Goal: Task Accomplishment & Management: Use online tool/utility

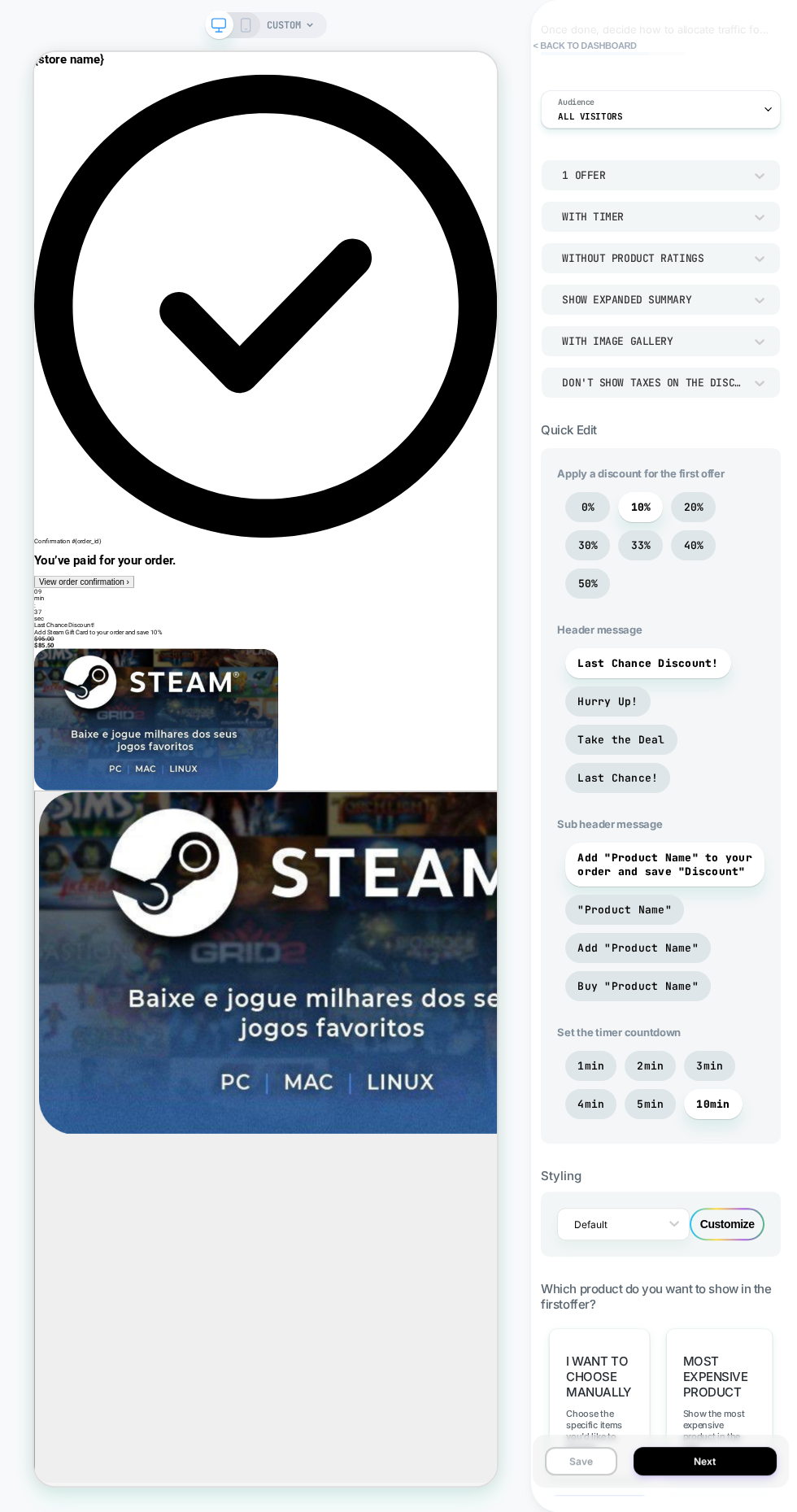
scroll to position [365, 0]
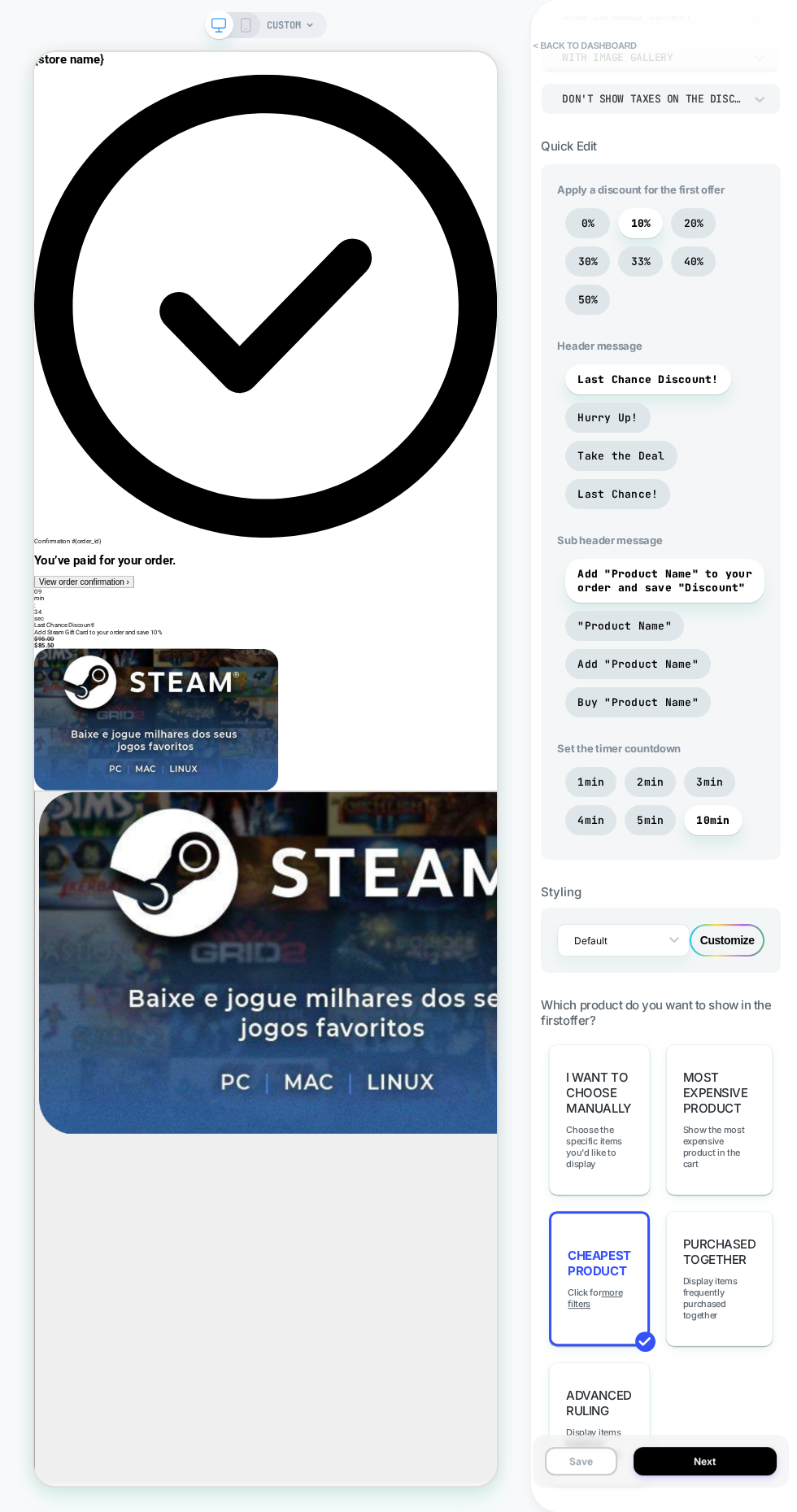
click at [574, 1426] on span "Display items based on custom logic" at bounding box center [599, 1443] width 66 height 34
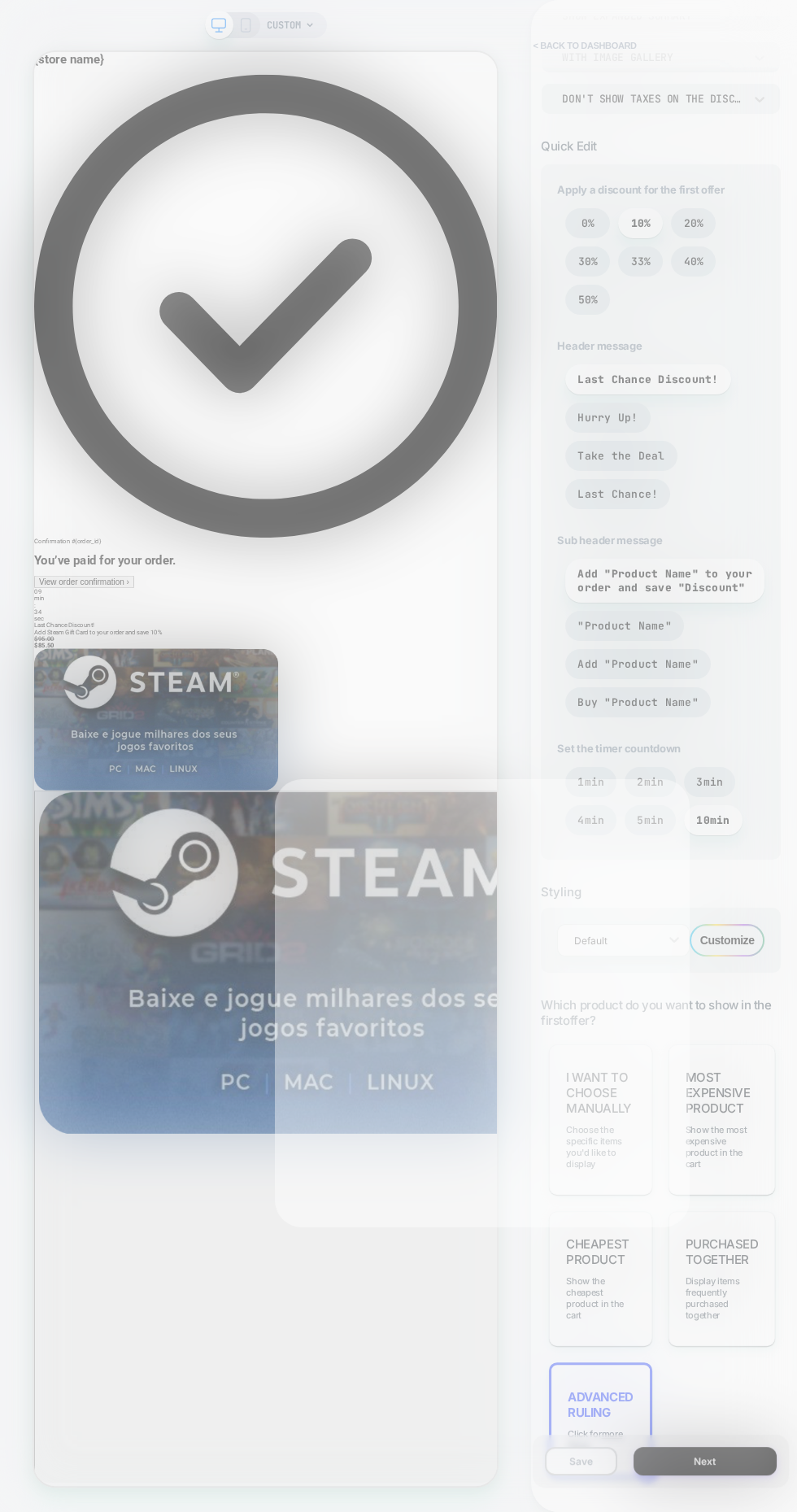
scroll to position [358, 0]
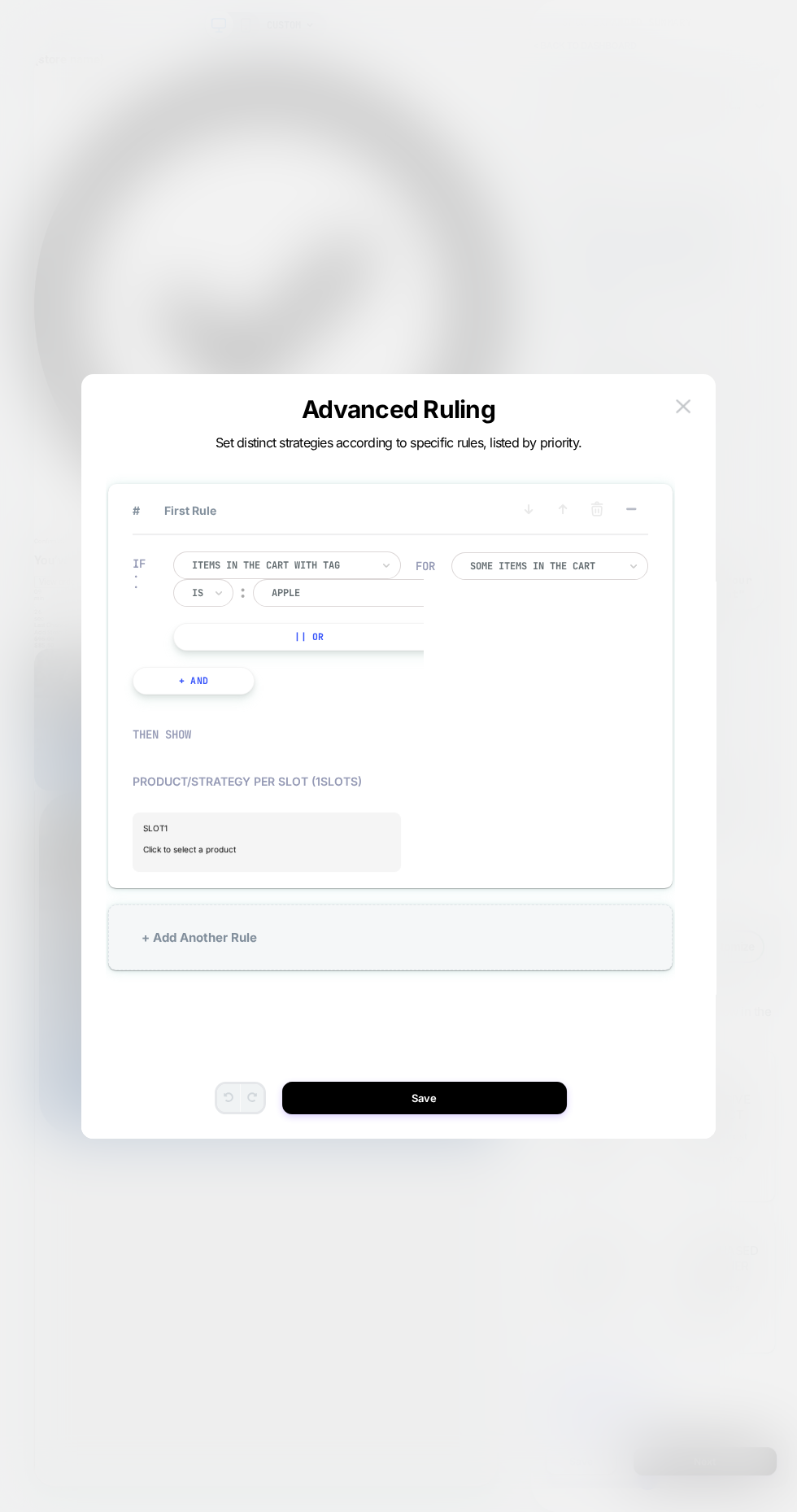
click at [137, 756] on div at bounding box center [140, 750] width 16 height 16
click at [144, 785] on div "Product/Strategy per slot ( 1 slots)" at bounding box center [247, 781] width 229 height 14
click at [388, 1124] on div "# First Rule IF Items in the cart with tag Is ︰ Apple || Or + And FOR Some Item…" at bounding box center [398, 764] width 585 height 748
click at [427, 1104] on button "Save" at bounding box center [424, 1098] width 285 height 32
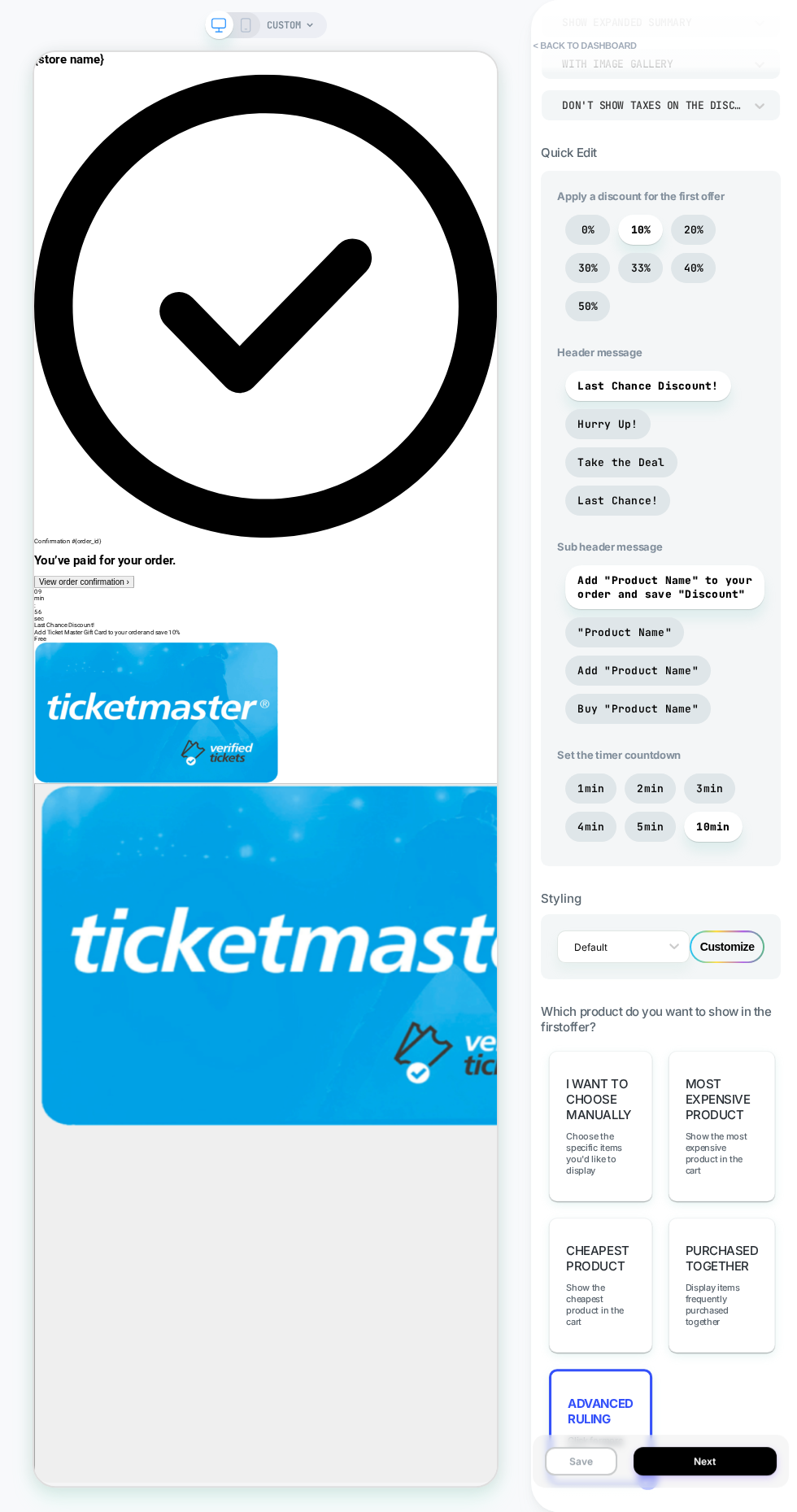
click at [631, 1494] on div "POST PURCHASE Click to edit experience details Once done, decide how to allocat…" at bounding box center [660, 756] width 256 height 1480
click at [730, 1282] on span "Display items frequently purchased together" at bounding box center [722, 1305] width 73 height 46
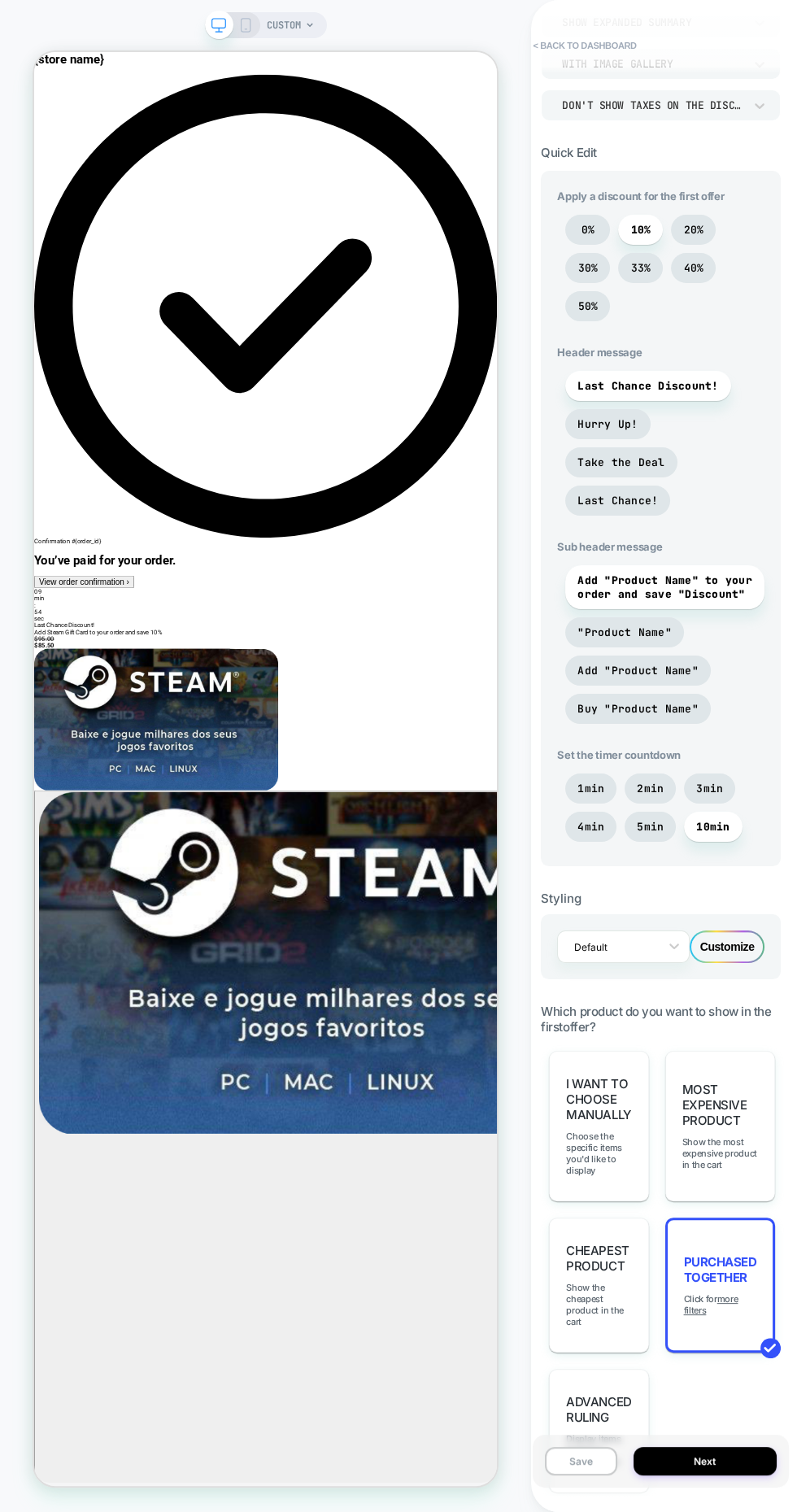
click at [596, 1282] on span "Show the cheapest product in the cart" at bounding box center [598, 1305] width 65 height 46
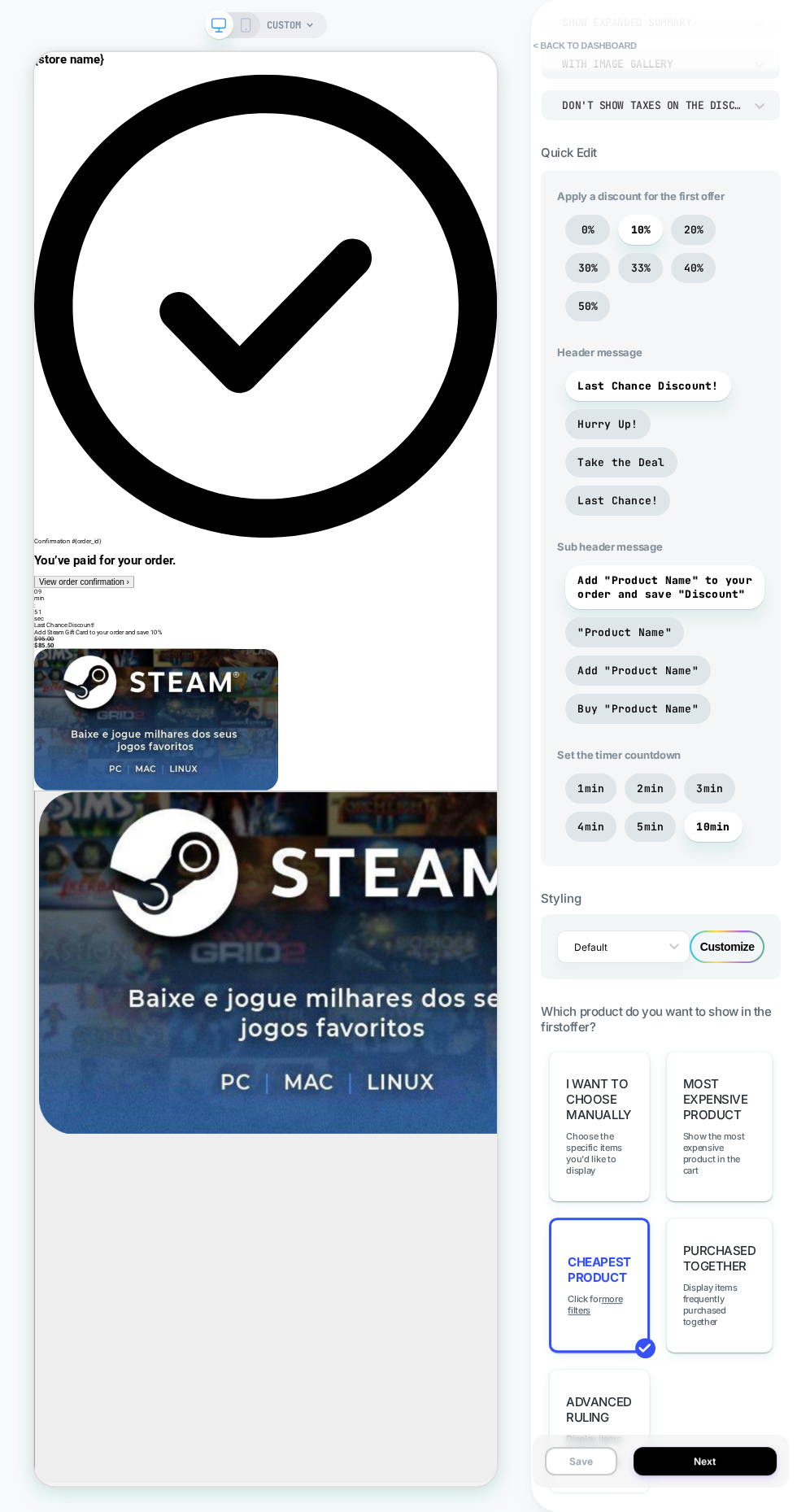
click at [579, 1295] on u "more filters" at bounding box center [595, 1304] width 54 height 23
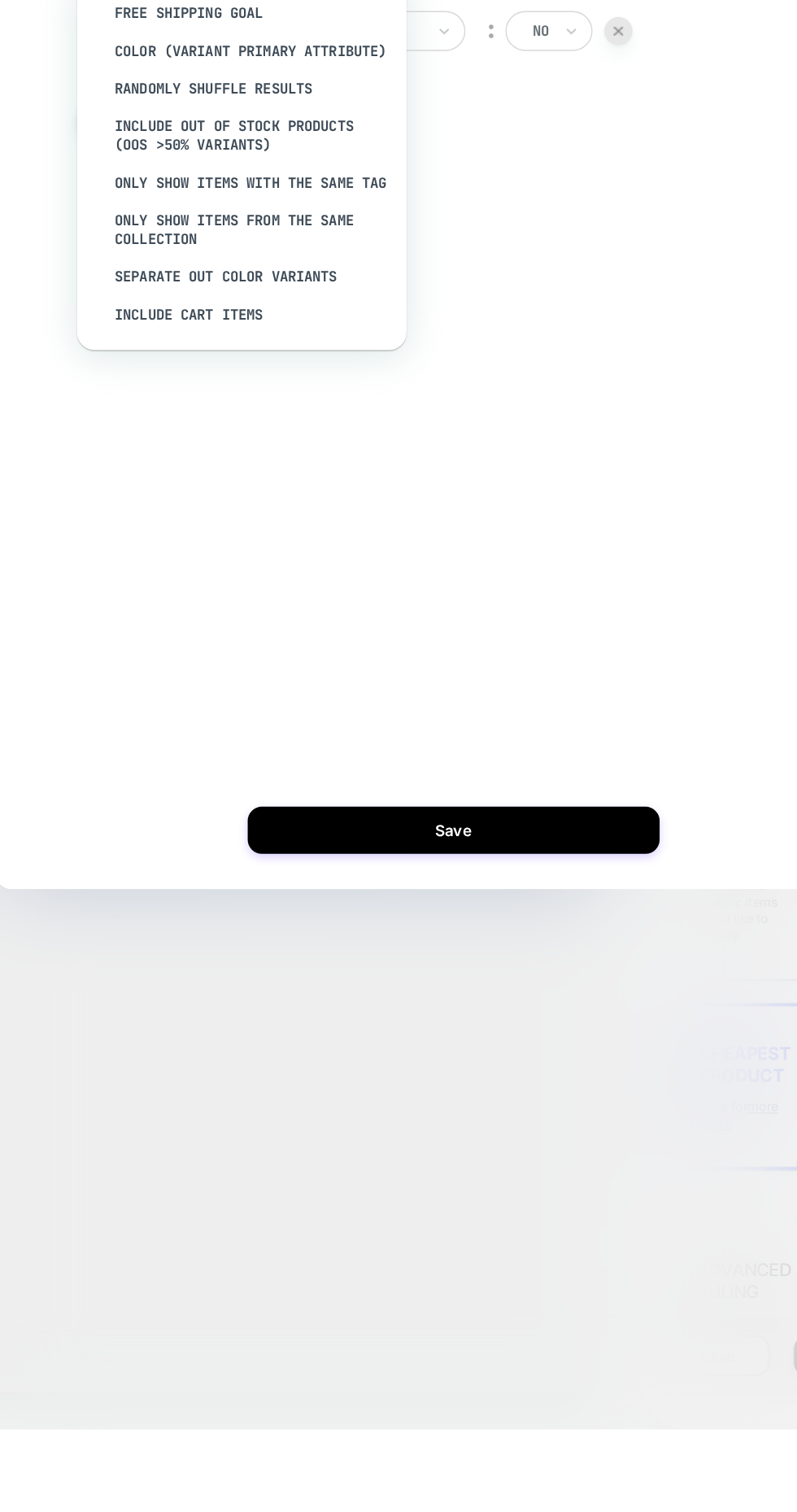
scroll to position [0, 0]
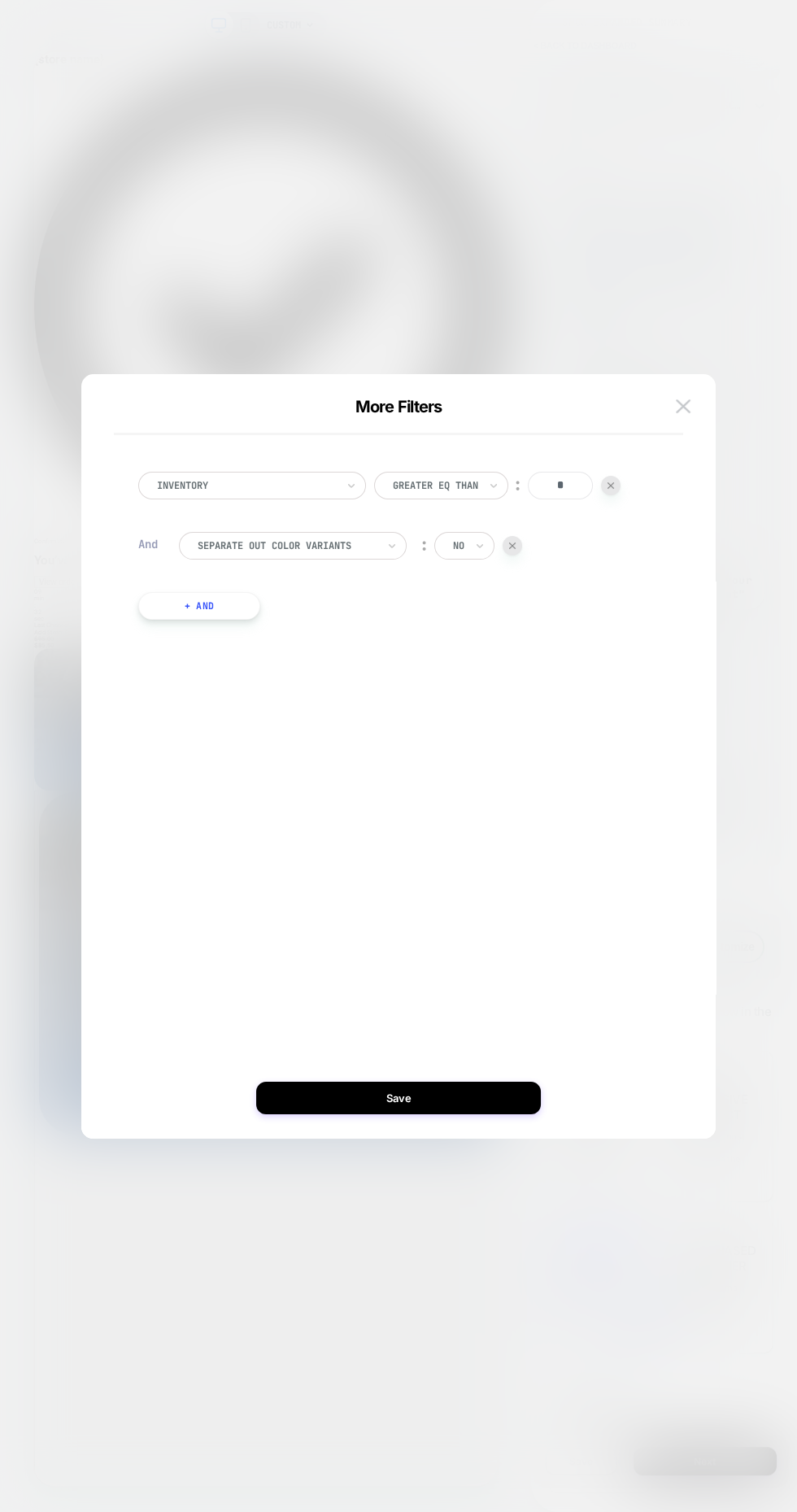
click at [647, 422] on div "More Filters" at bounding box center [398, 416] width 569 height 38
click at [682, 405] on img at bounding box center [682, 406] width 14 height 14
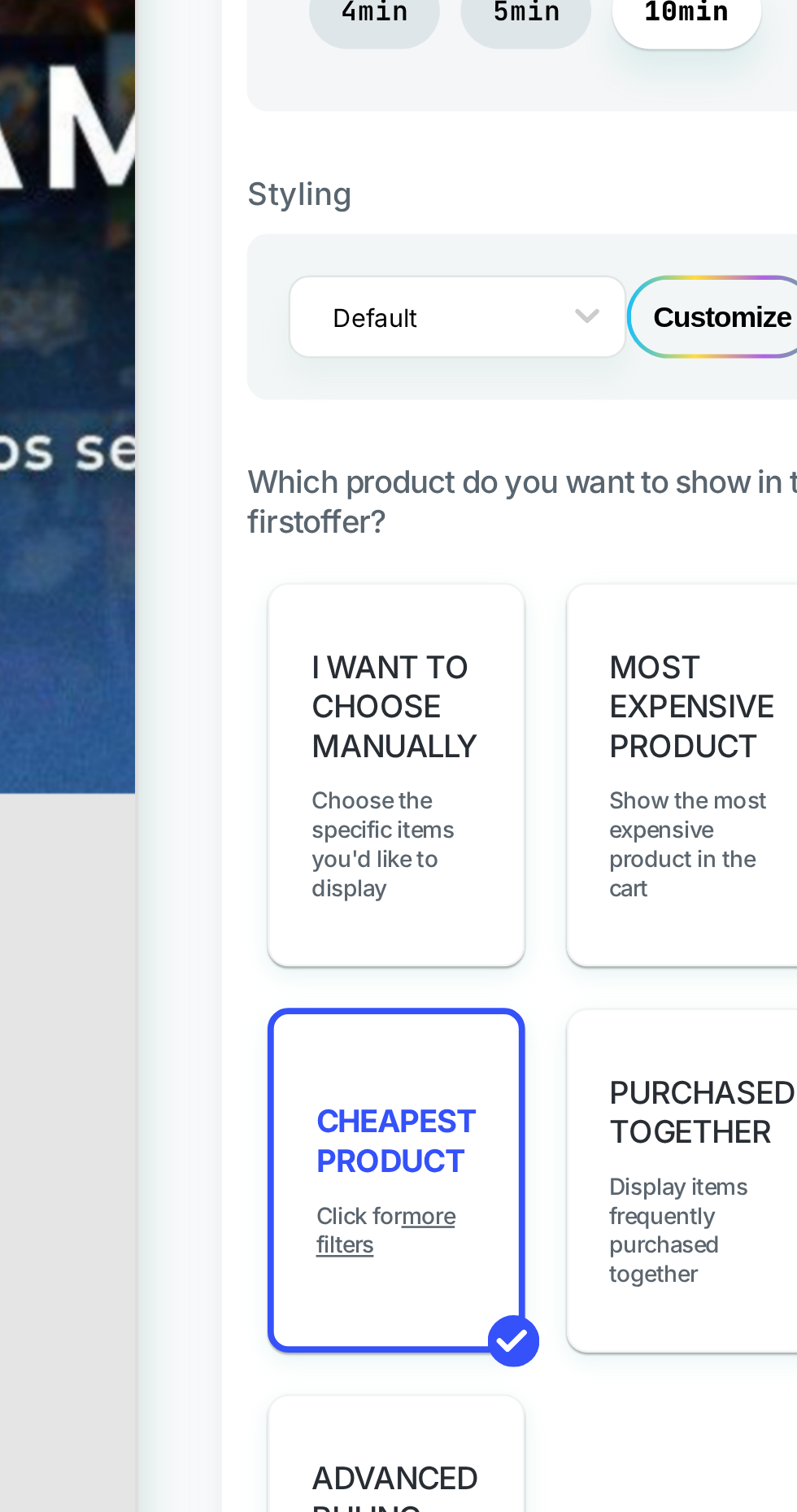
click at [602, 1094] on span "I want to choose manually" at bounding box center [599, 1099] width 66 height 47
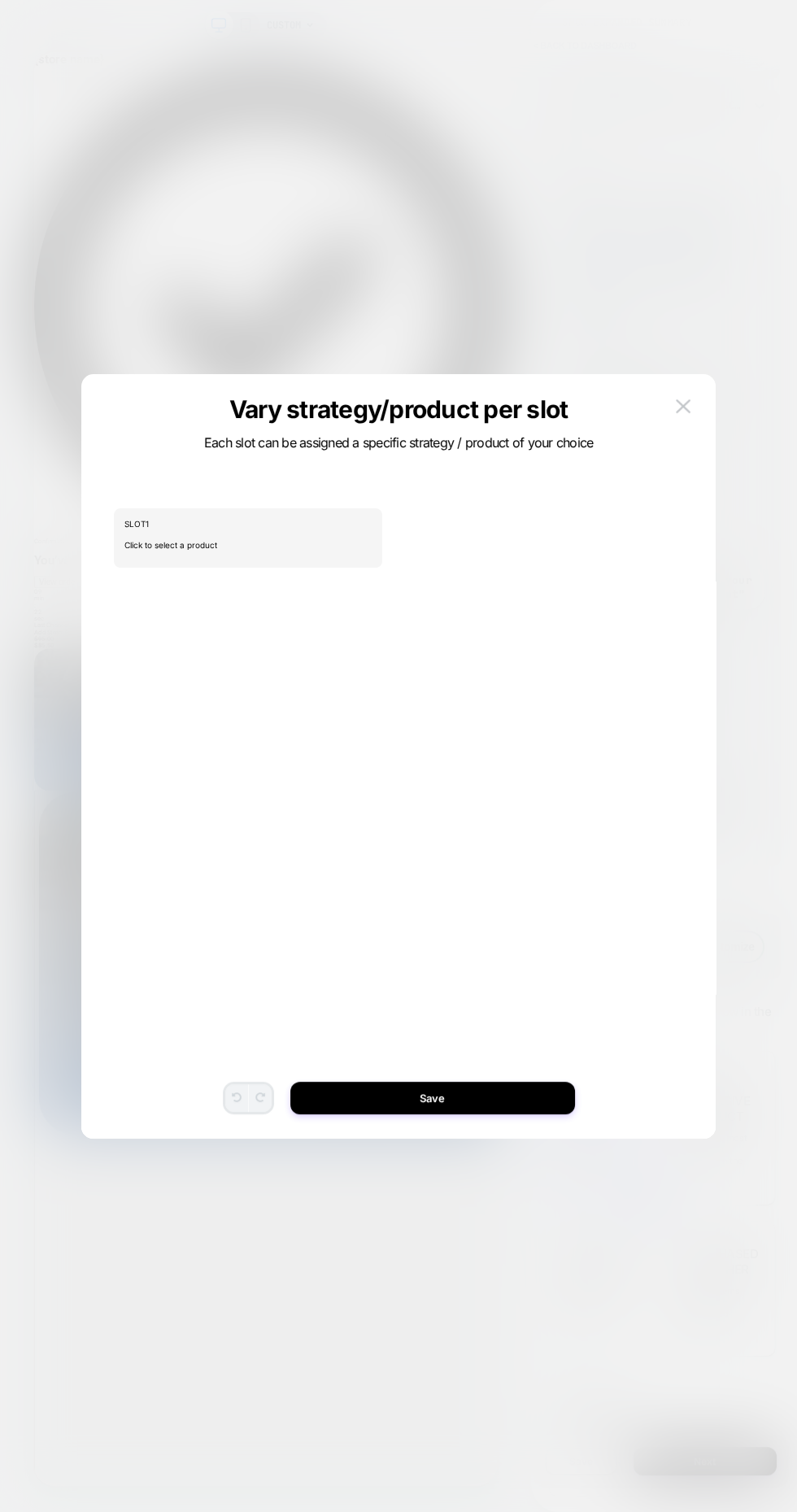
click at [143, 544] on span "Click to select a product" at bounding box center [247, 545] width 247 height 32
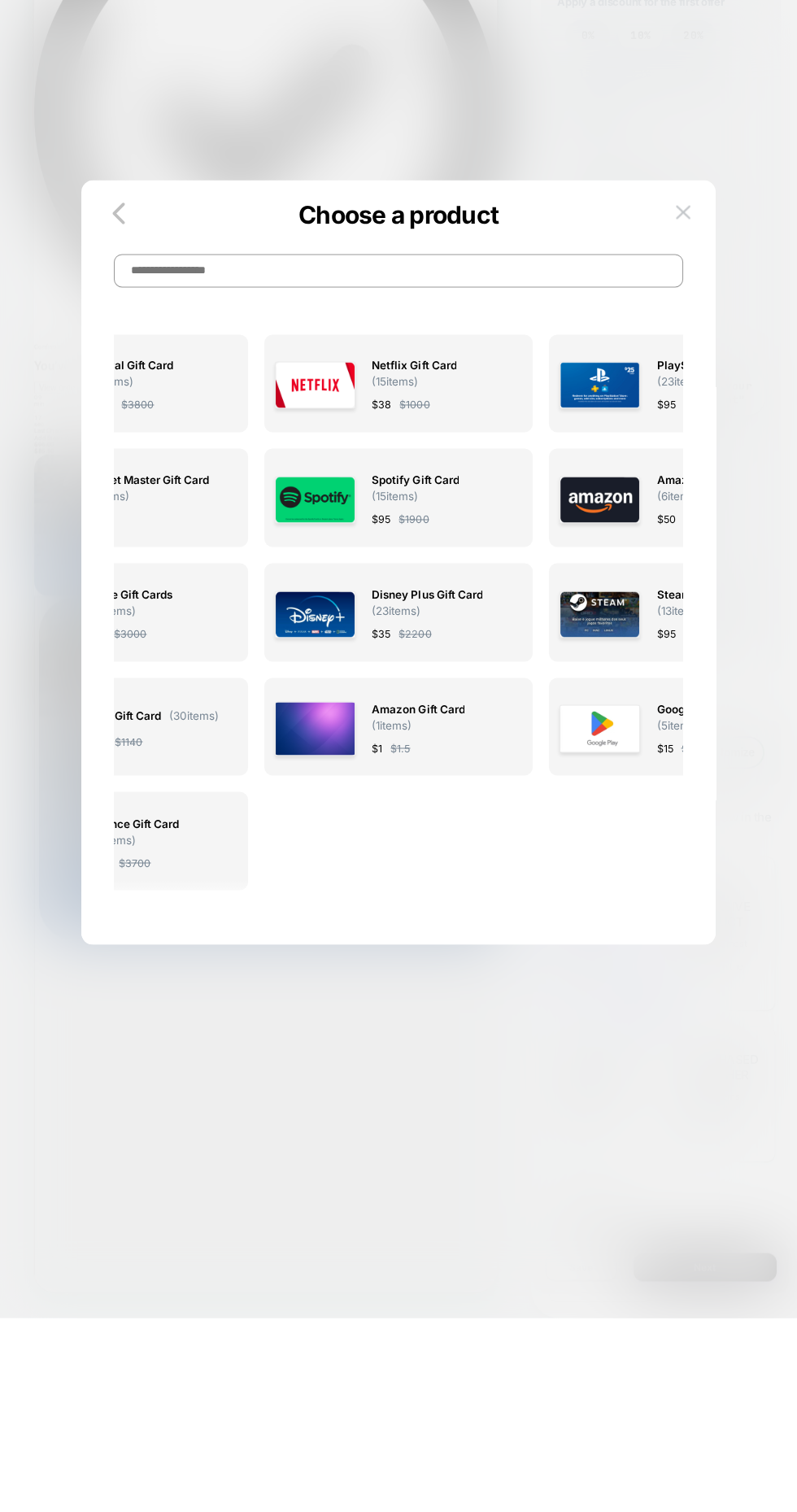
click at [681, 410] on img at bounding box center [682, 406] width 14 height 14
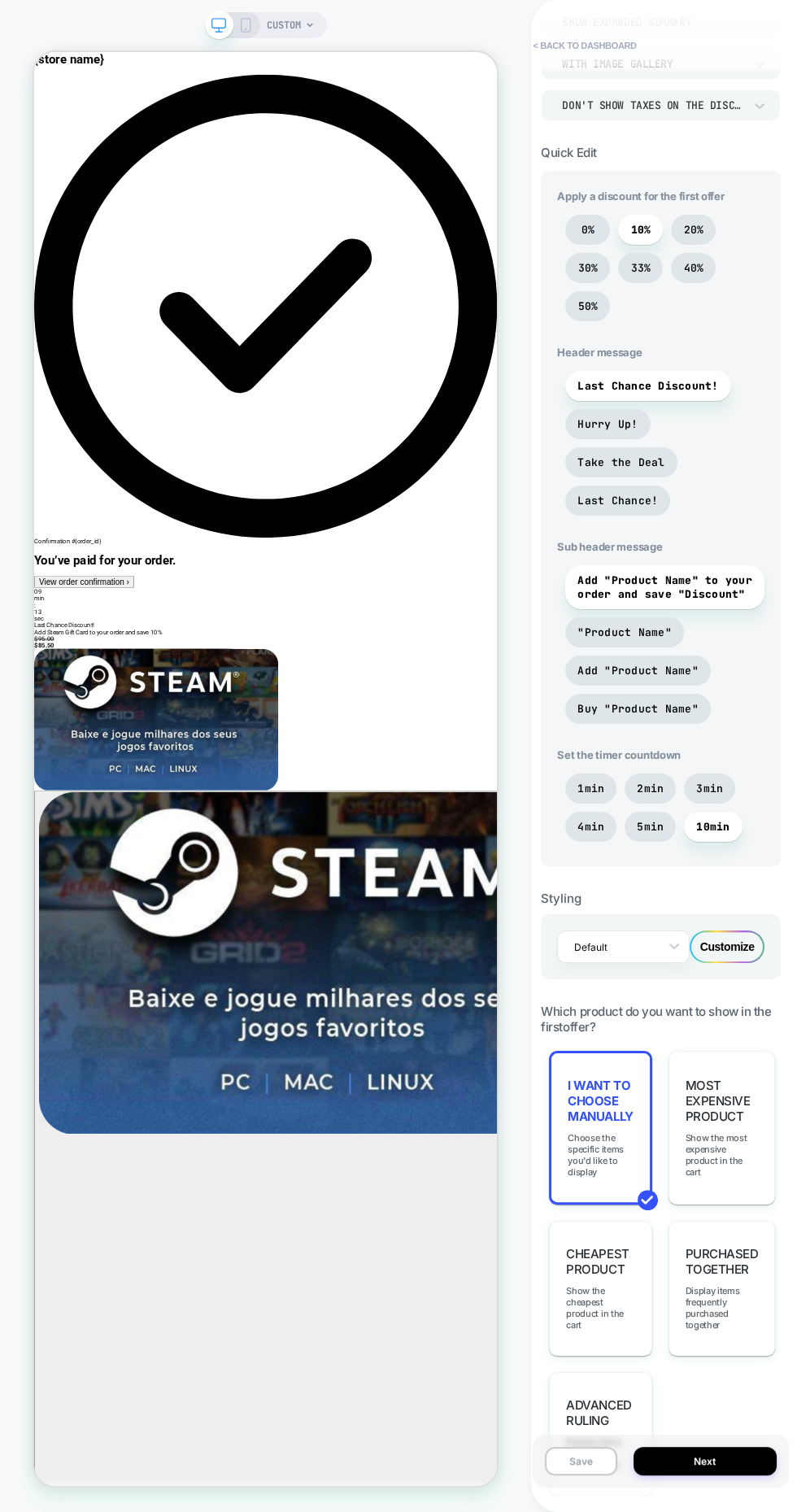
click at [732, 1098] on span "Most Expensive Product" at bounding box center [722, 1101] width 73 height 47
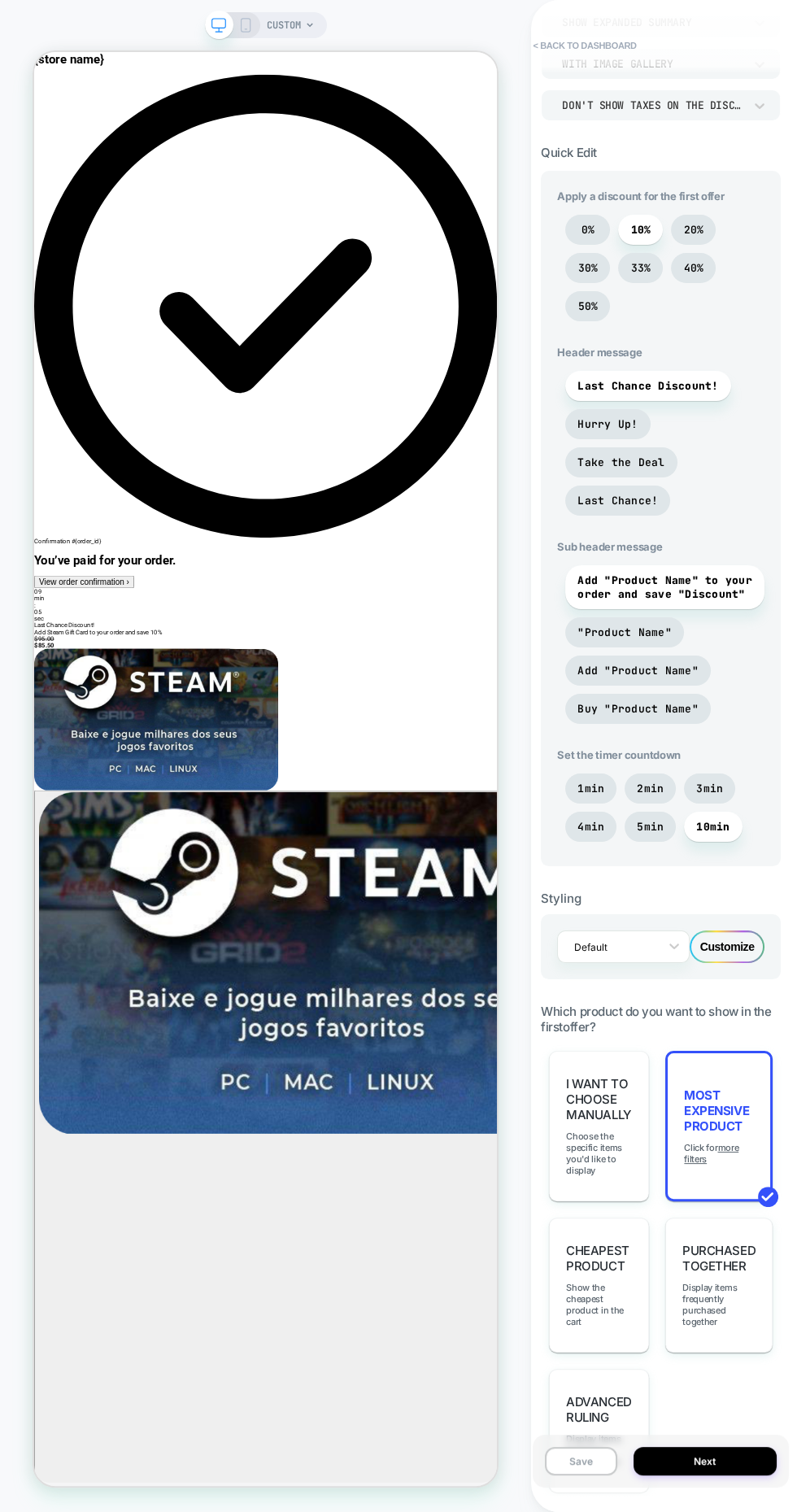
click at [598, 986] on div "POST PURCHASE Click to edit experience details Once done, decide how to allocat…" at bounding box center [660, 756] width 256 height 1480
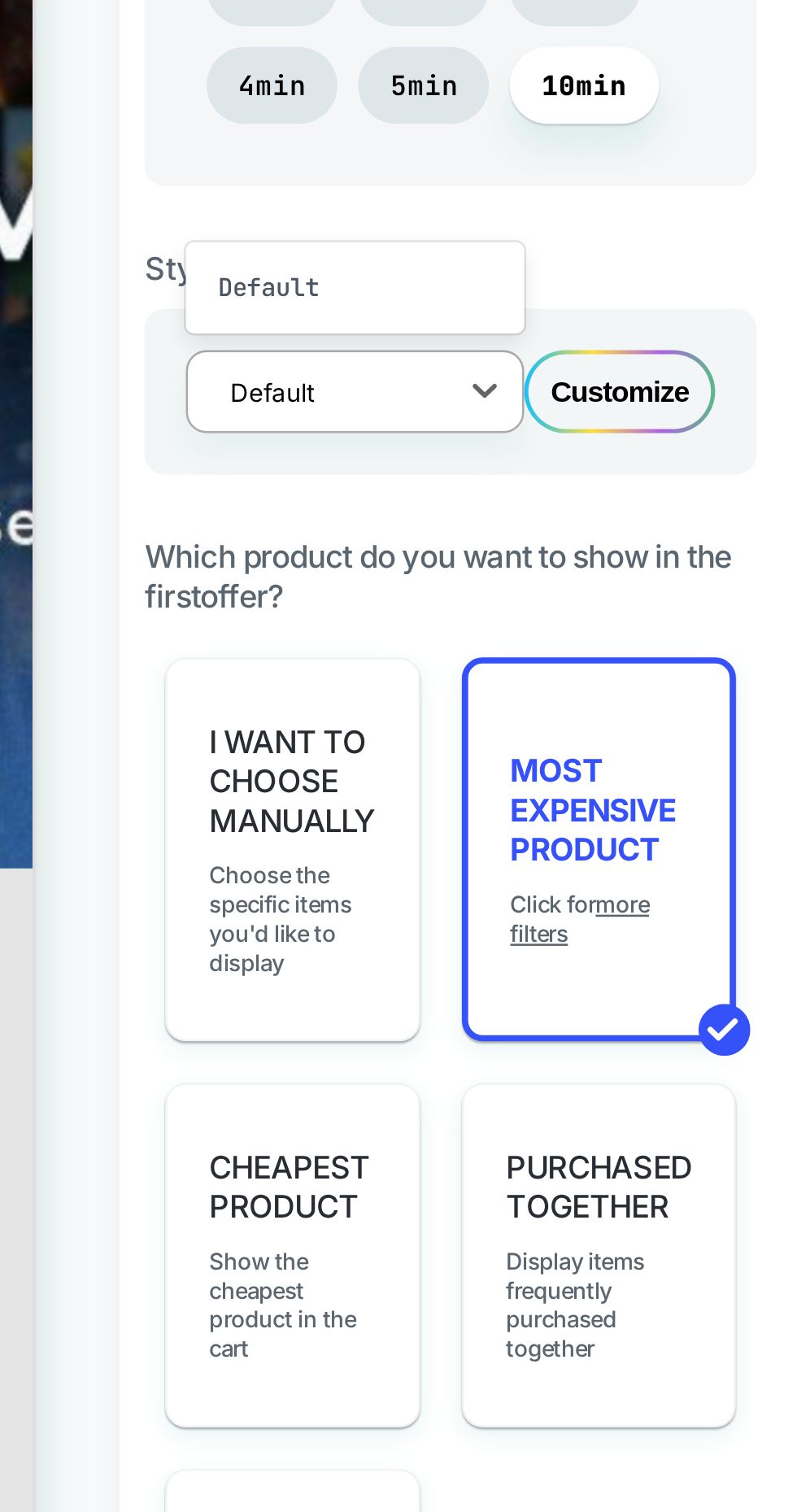
click at [605, 956] on div "Default" at bounding box center [623, 947] width 133 height 32
click at [594, 909] on div "Default" at bounding box center [623, 906] width 133 height 29
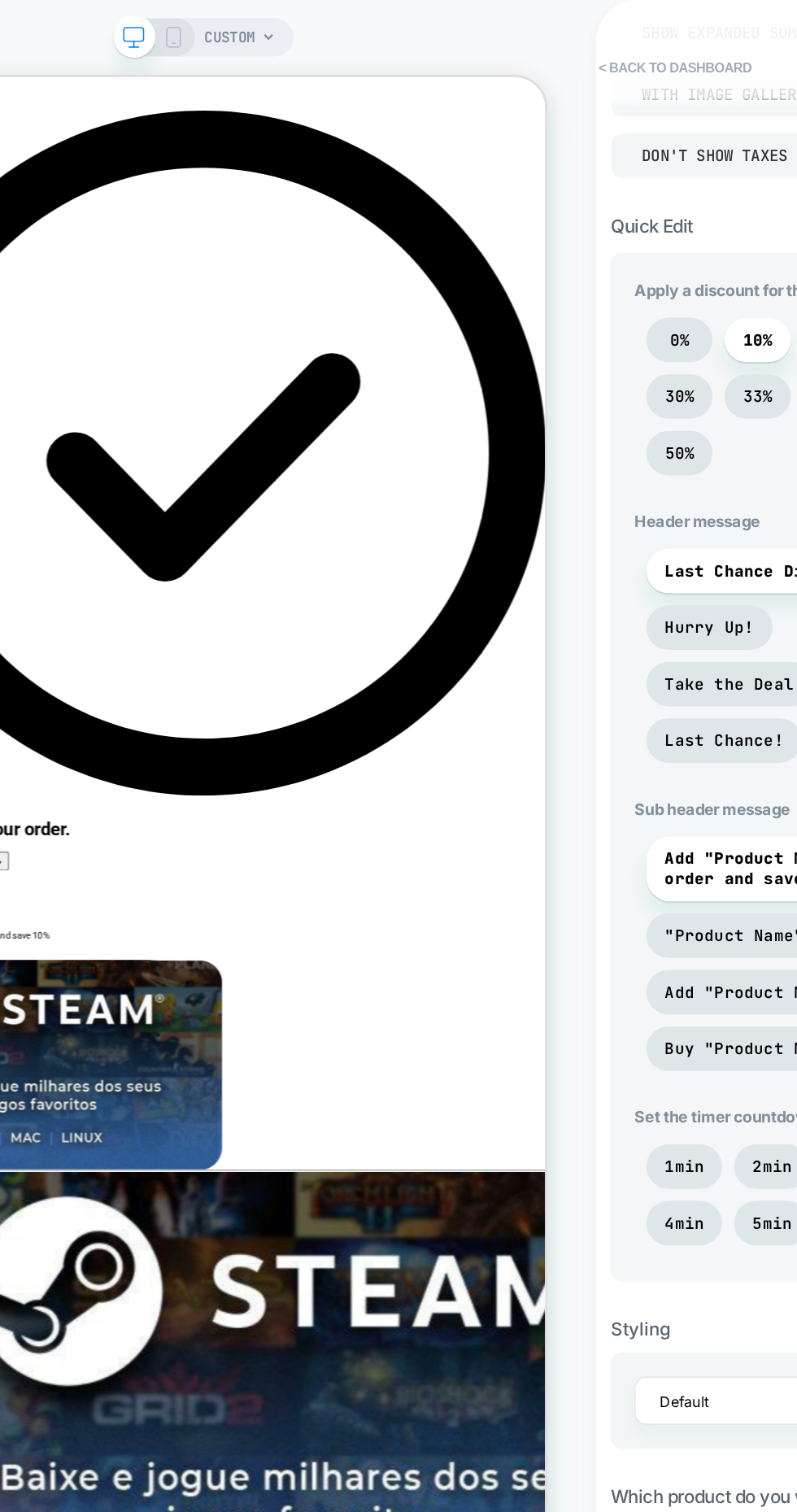
click at [287, 25] on span "CUSTOM" at bounding box center [284, 25] width 34 height 26
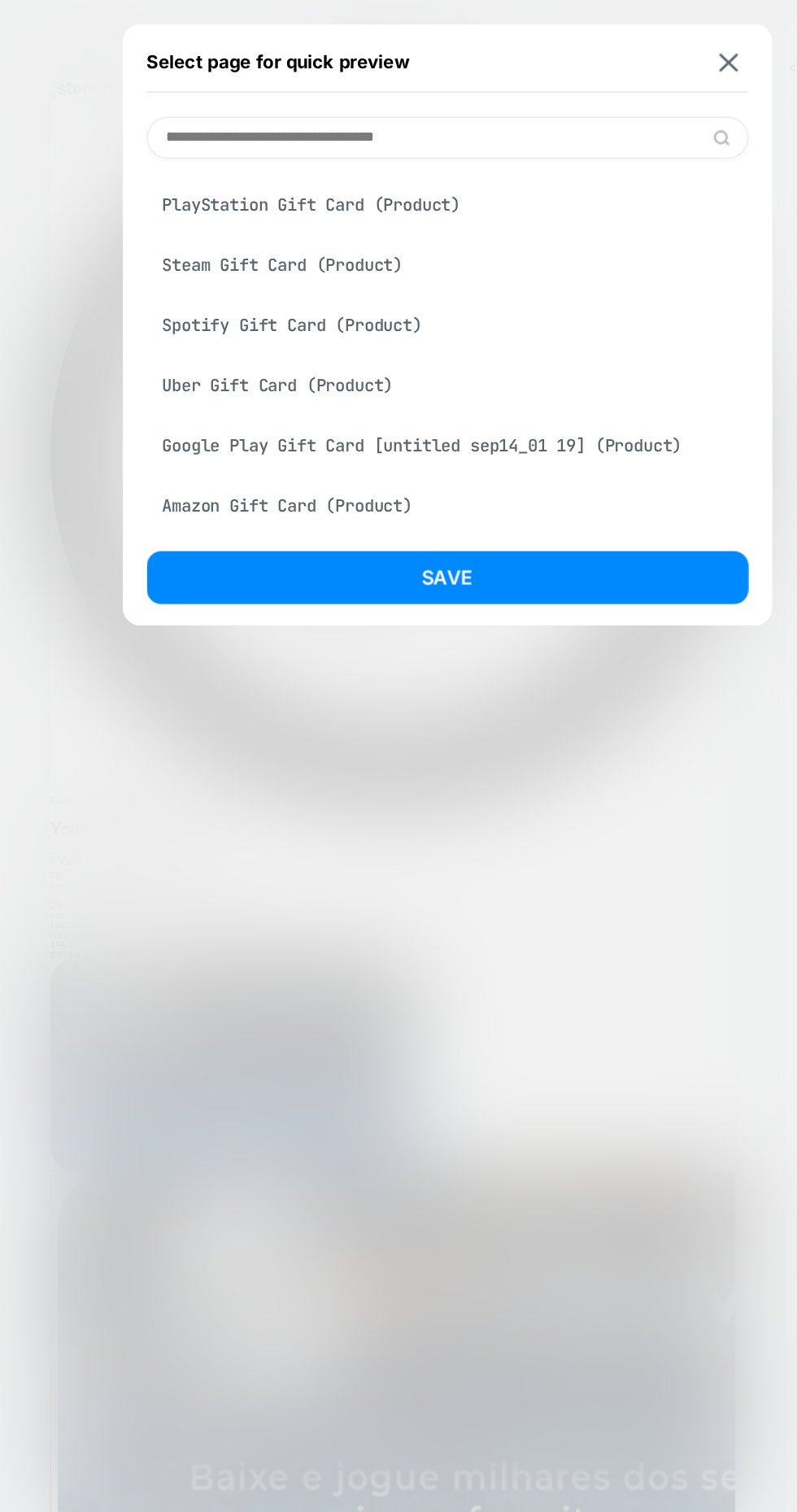
scroll to position [369, 0]
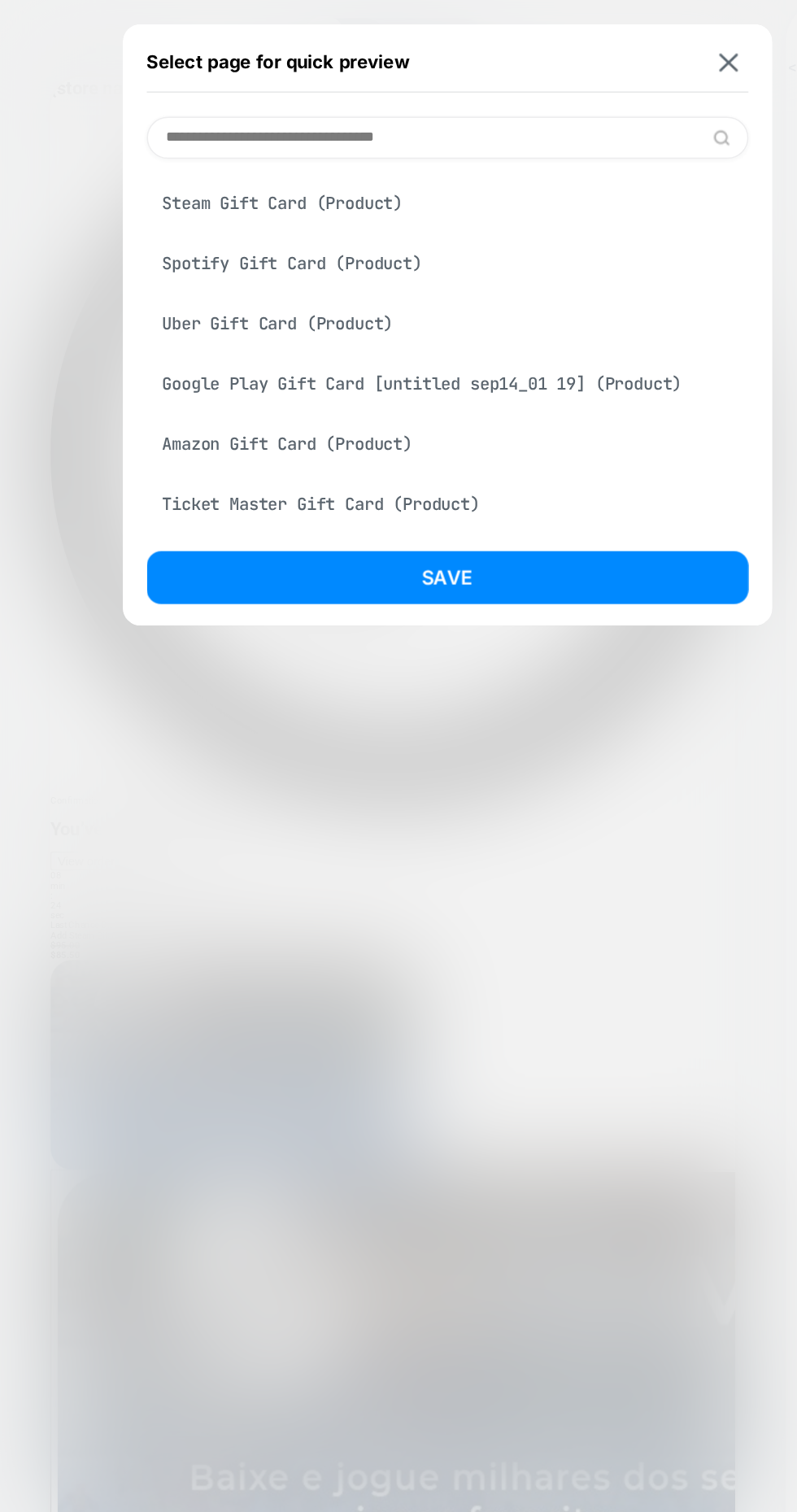
click at [161, 174] on div "Spotify Gift Card (Product)" at bounding box center [302, 178] width 406 height 31
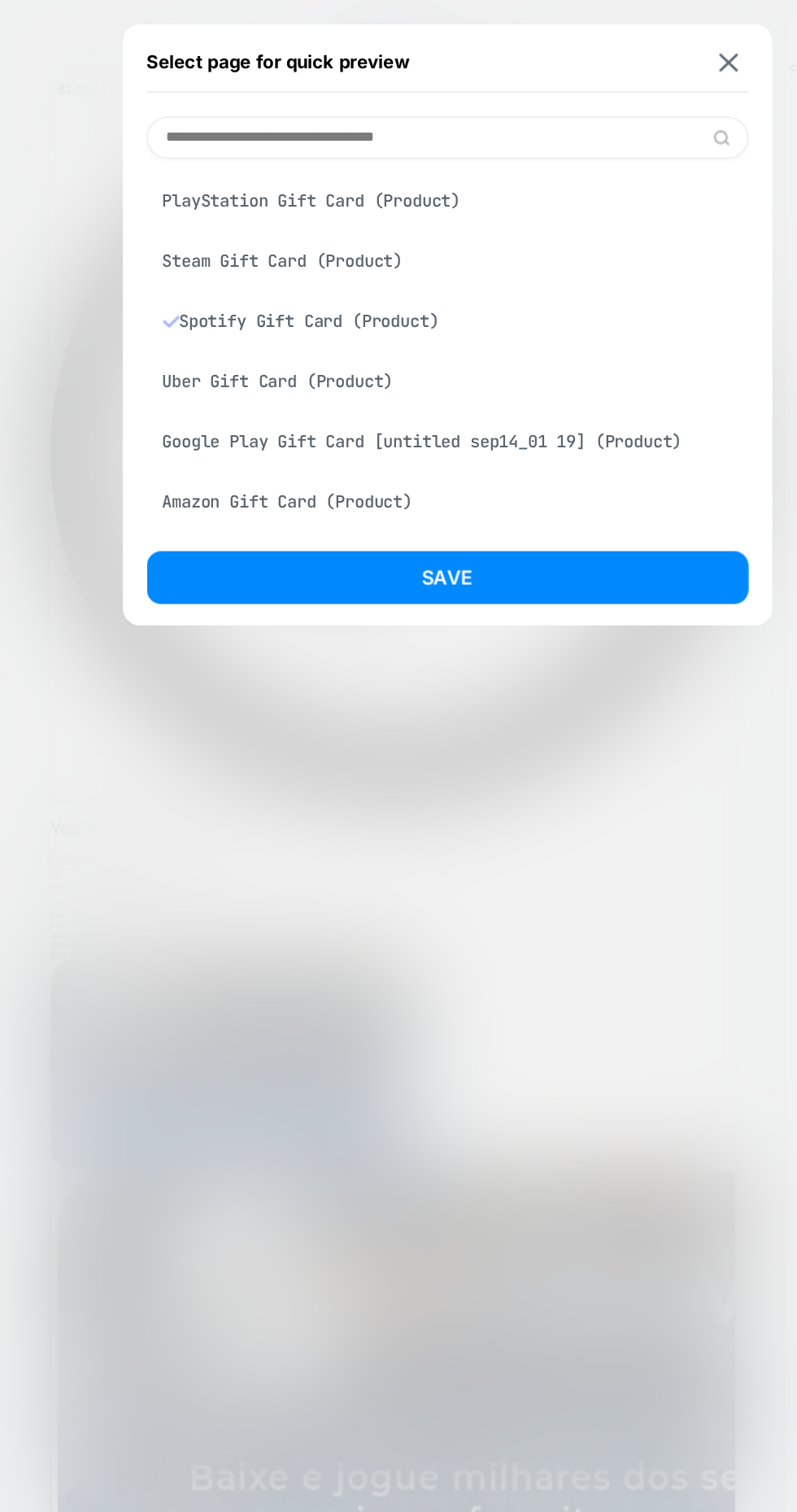
scroll to position [414, 0]
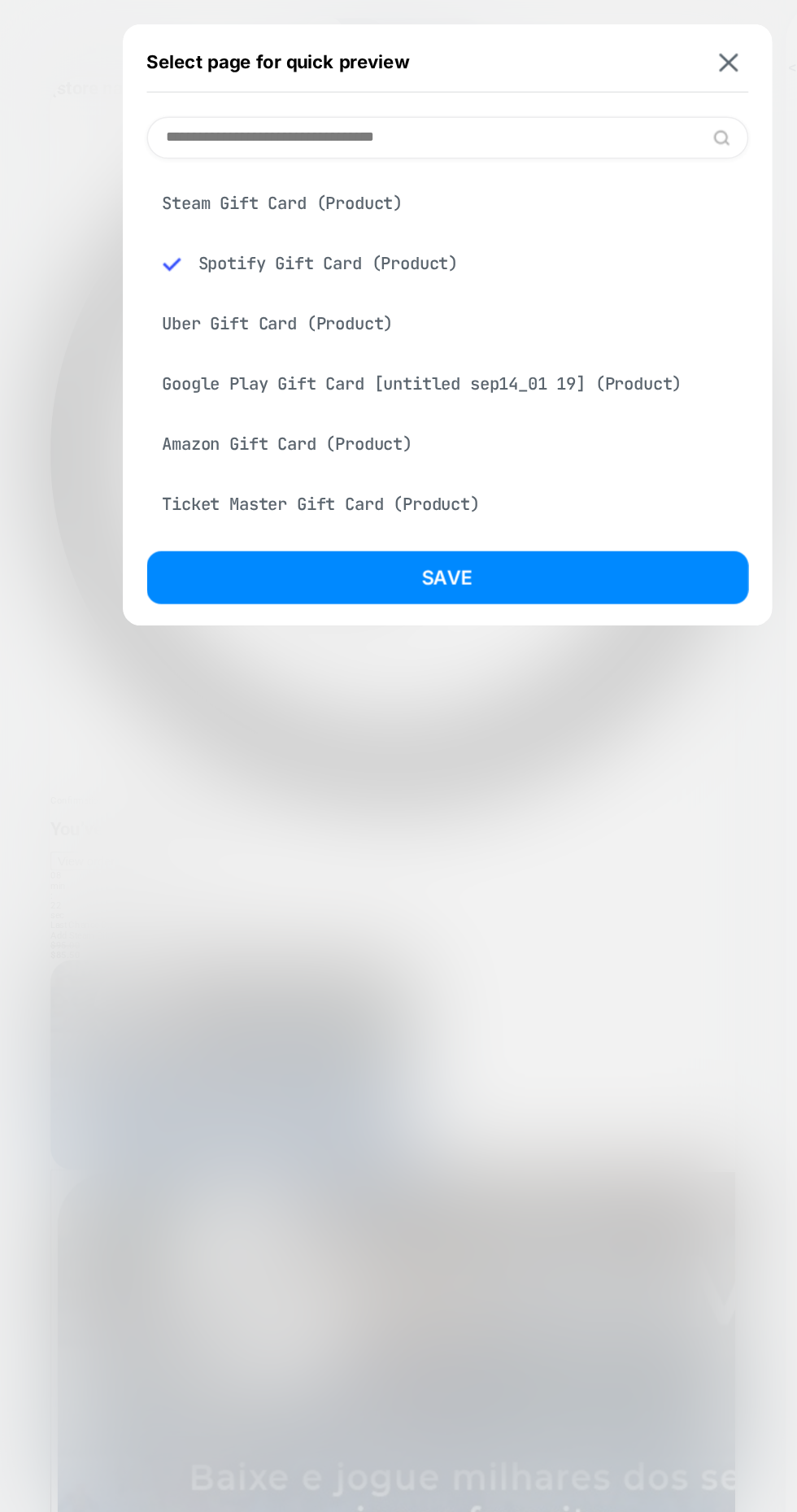
click at [187, 399] on button "Save" at bounding box center [302, 390] width 406 height 36
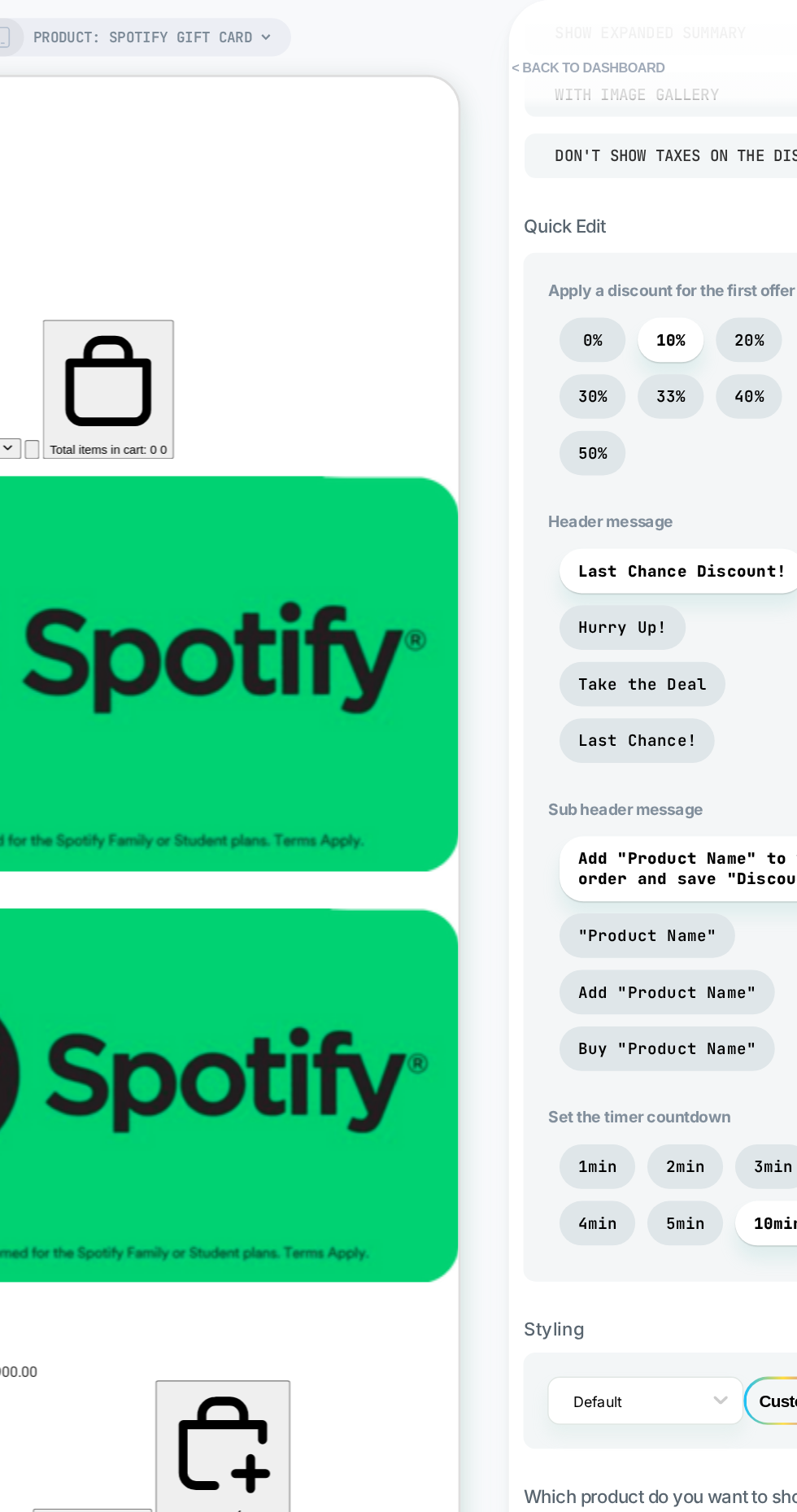
scroll to position [0, 0]
